Goal: Task Accomplishment & Management: Manage account settings

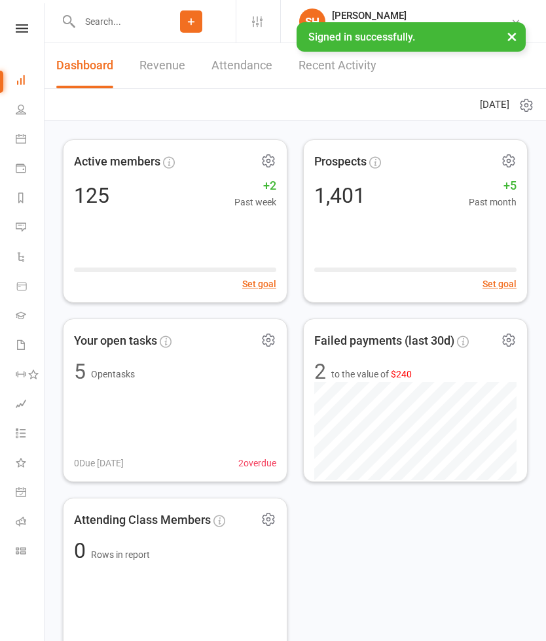
click at [18, 27] on icon at bounding box center [22, 28] width 12 height 9
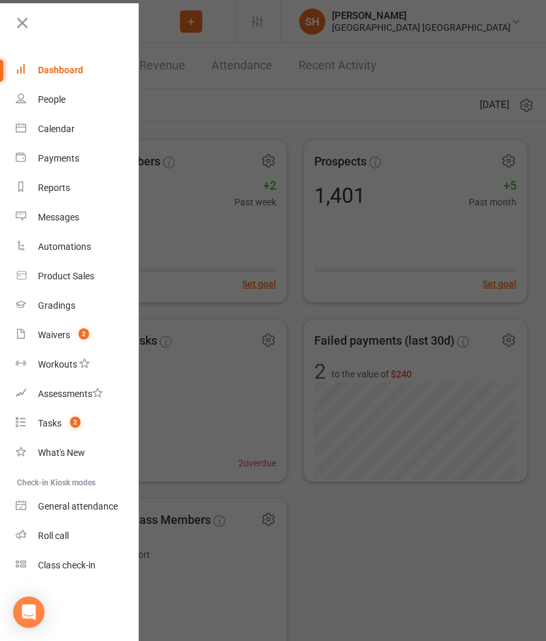
click at [56, 332] on div "Waivers" at bounding box center [54, 335] width 32 height 10
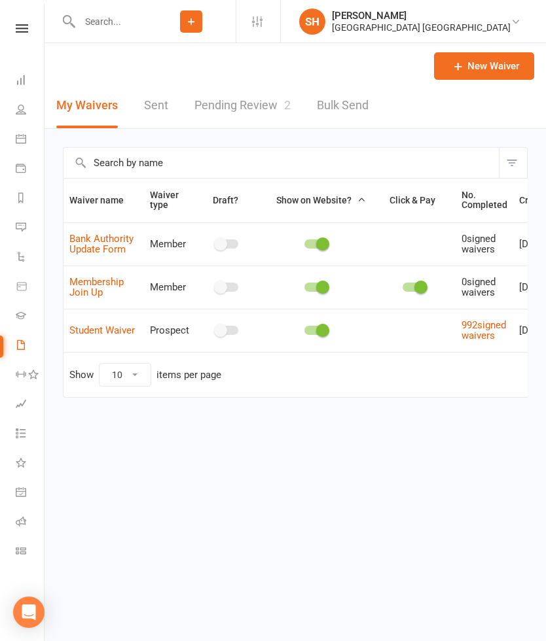
click at [24, 24] on icon at bounding box center [22, 28] width 12 height 9
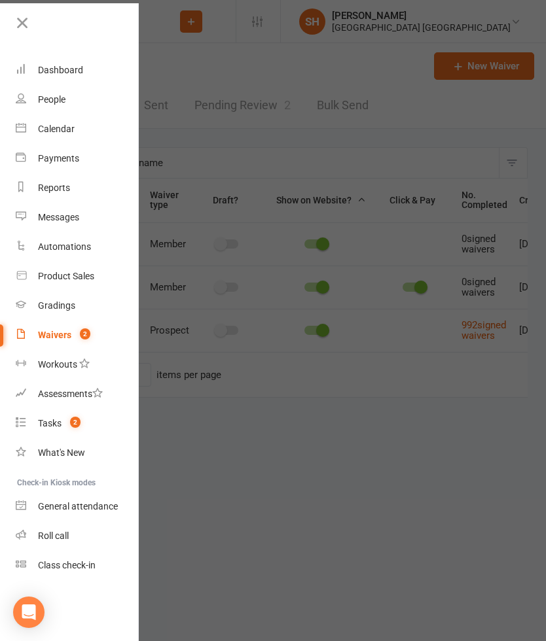
click at [53, 338] on div "Waivers" at bounding box center [54, 335] width 33 height 10
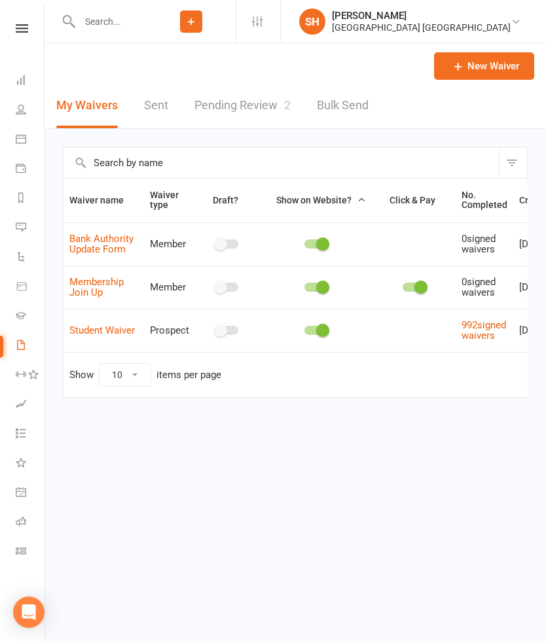
click at [215, 105] on link "Pending Review 2" at bounding box center [242, 105] width 96 height 45
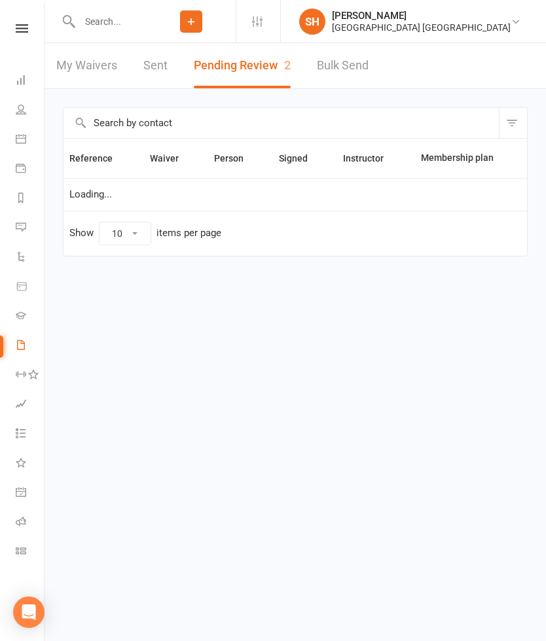
select select "25"
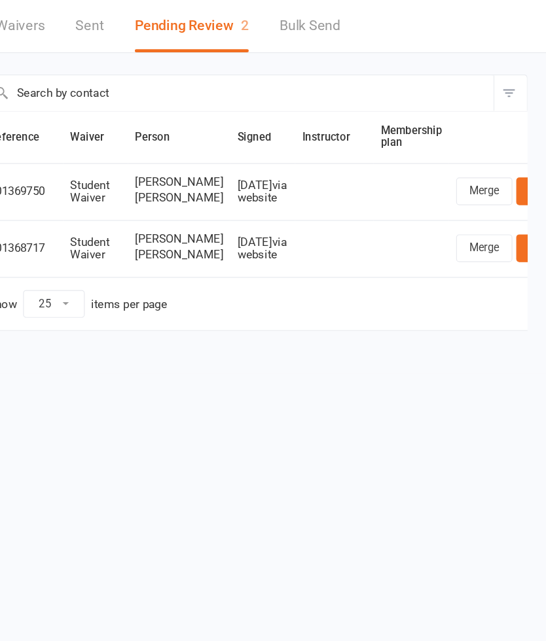
click at [517, 195] on link "Review" at bounding box center [542, 207] width 51 height 24
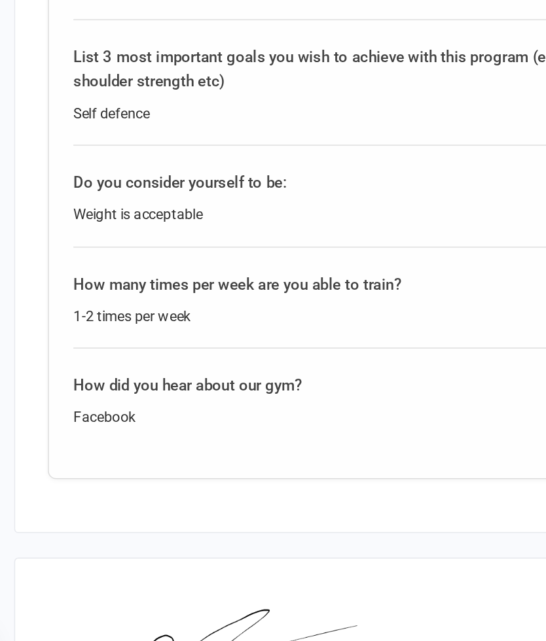
scroll to position [2126, 0]
